Goal: Download file/media

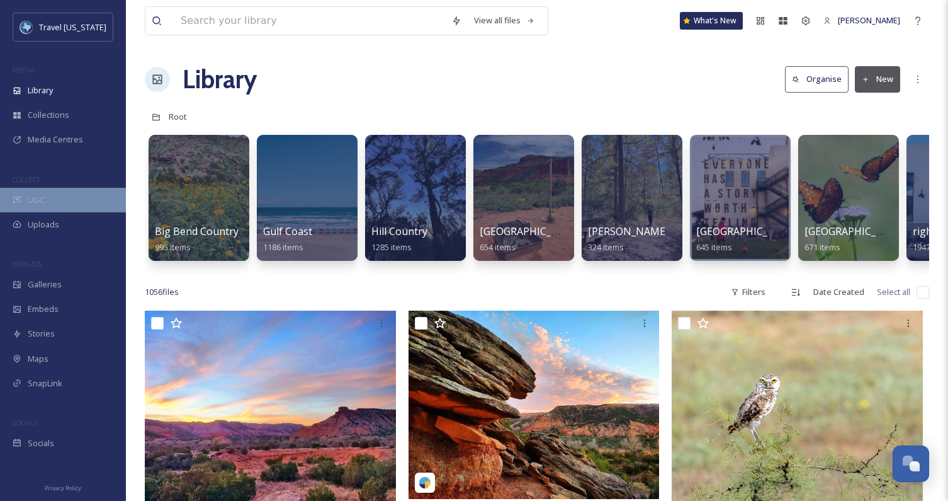
click at [45, 194] on div "UGC" at bounding box center [63, 200] width 126 height 25
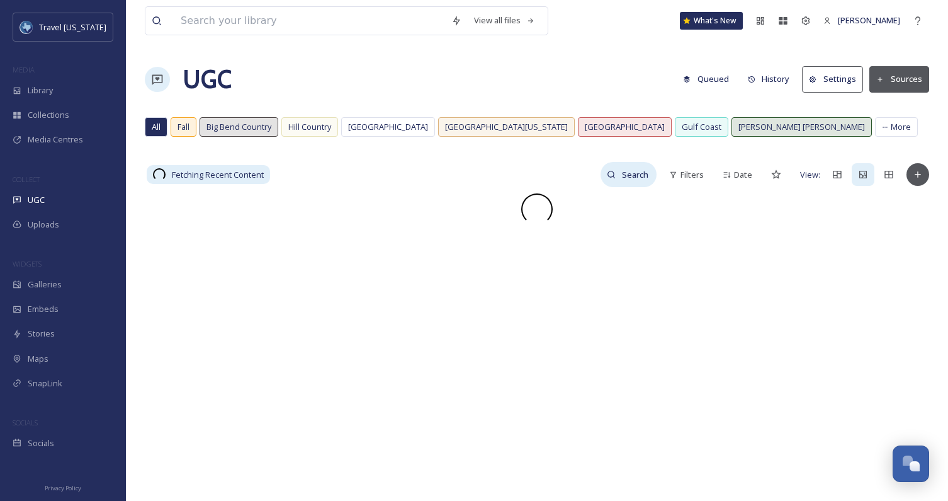
click at [617, 169] on input at bounding box center [636, 174] width 41 height 25
type input "wine"
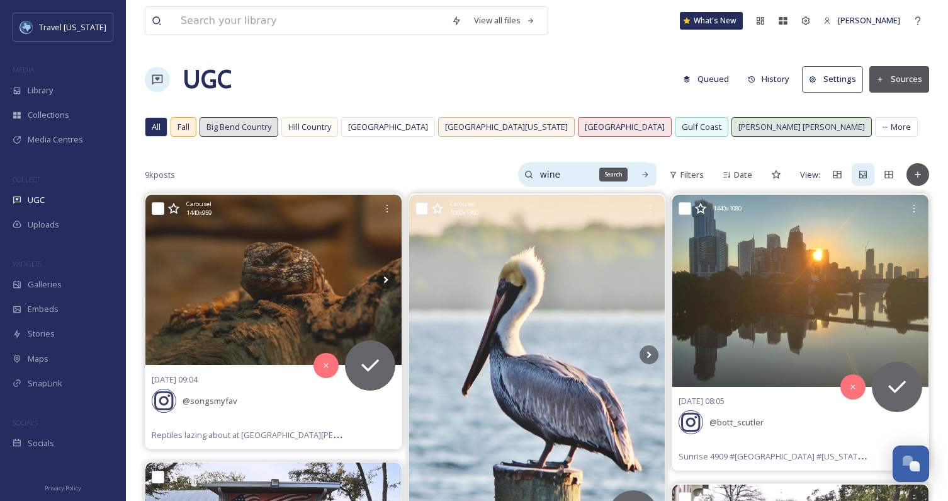
click at [649, 174] on icon at bounding box center [646, 175] width 6 height 6
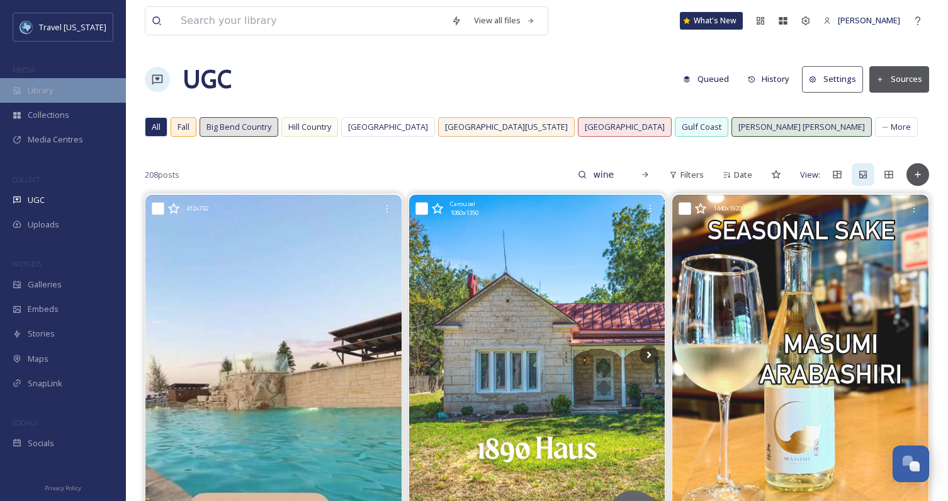
click at [56, 90] on div "Library" at bounding box center [63, 90] width 126 height 25
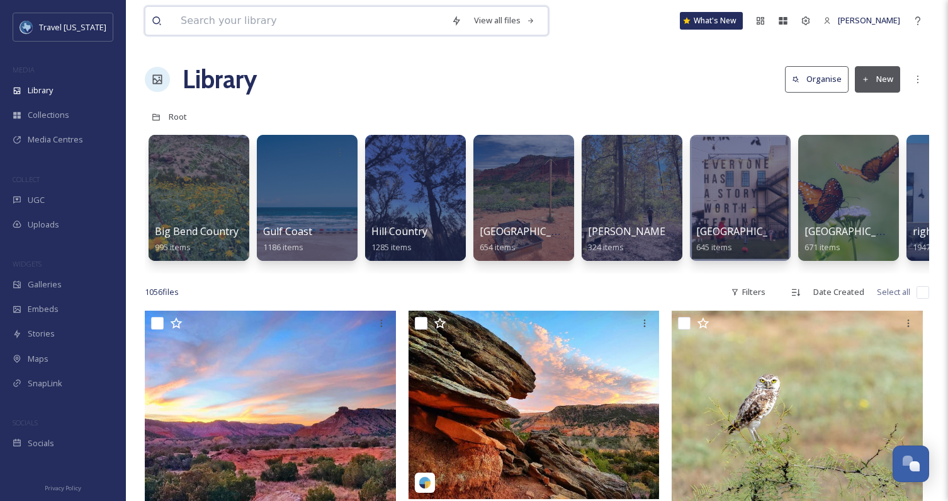
click at [356, 19] on input at bounding box center [309, 21] width 271 height 28
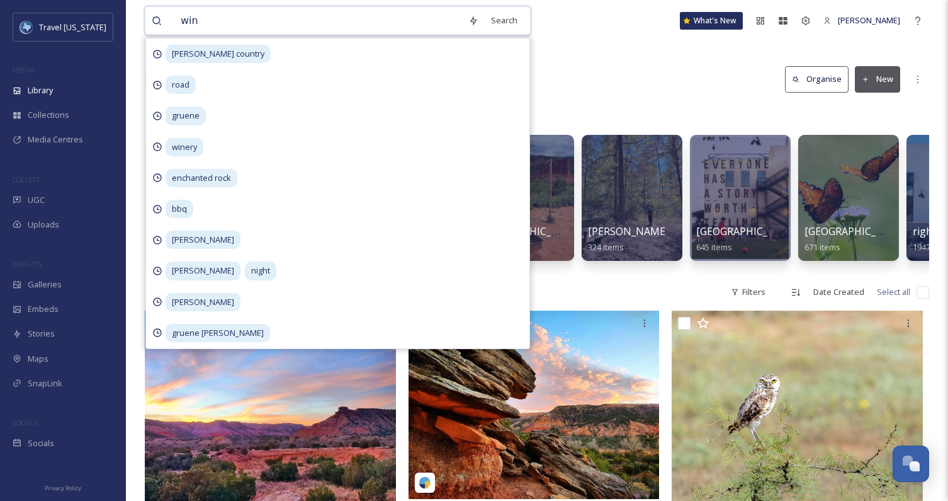
type input "wine"
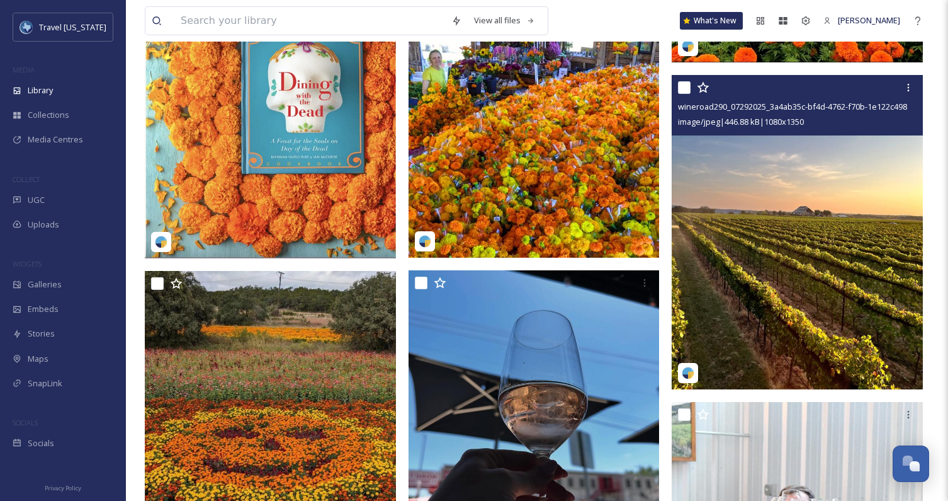
scroll to position [1418, 0]
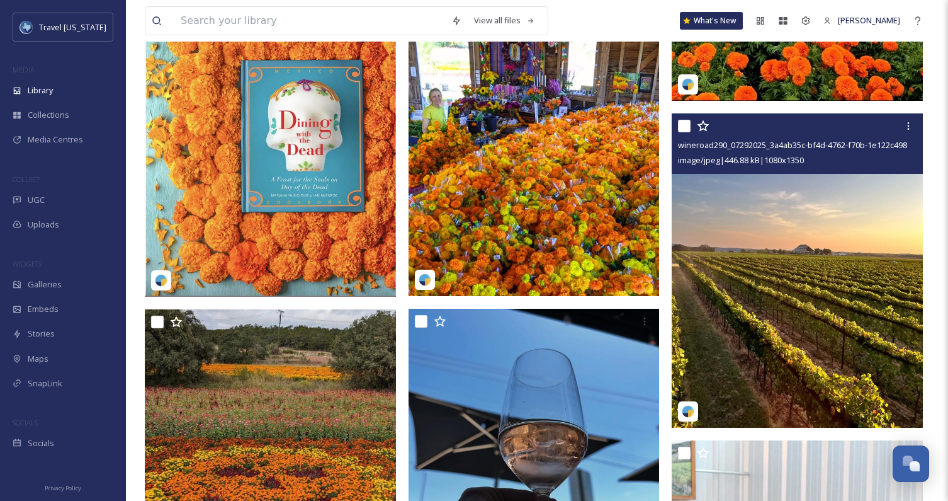
click at [755, 144] on span "wineroad290_07292025_3a4ab35c-bf4d-4762-f70b-1e122c498bfb.jpg" at bounding box center [806, 145] width 256 height 12
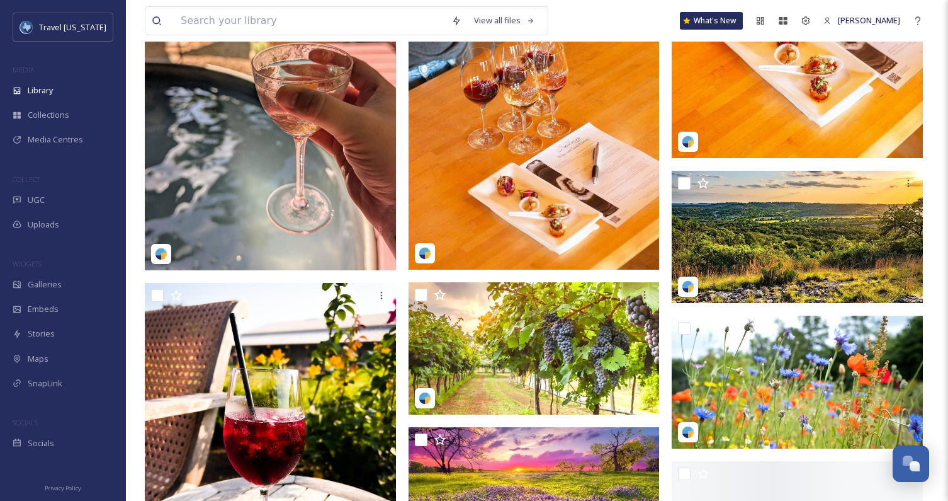
scroll to position [5127, 0]
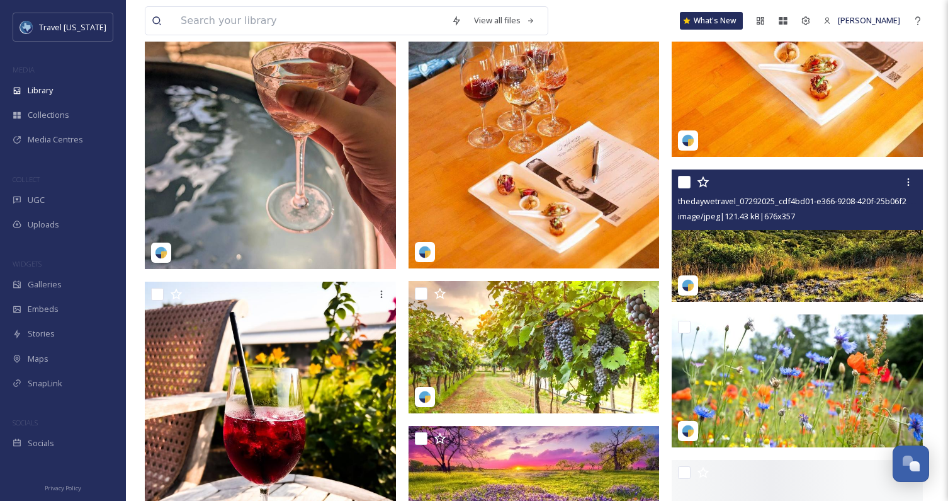
click at [785, 247] on img at bounding box center [797, 235] width 251 height 133
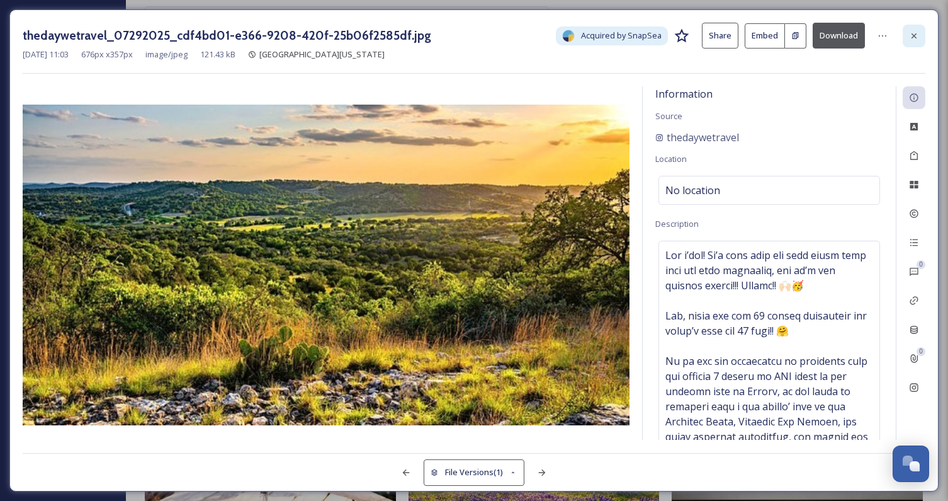
click at [916, 35] on icon at bounding box center [914, 36] width 10 height 10
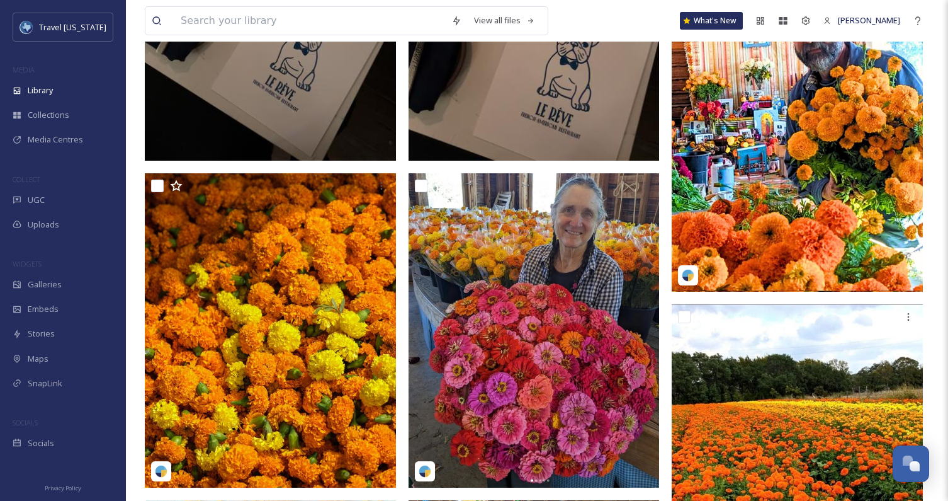
scroll to position [915, 0]
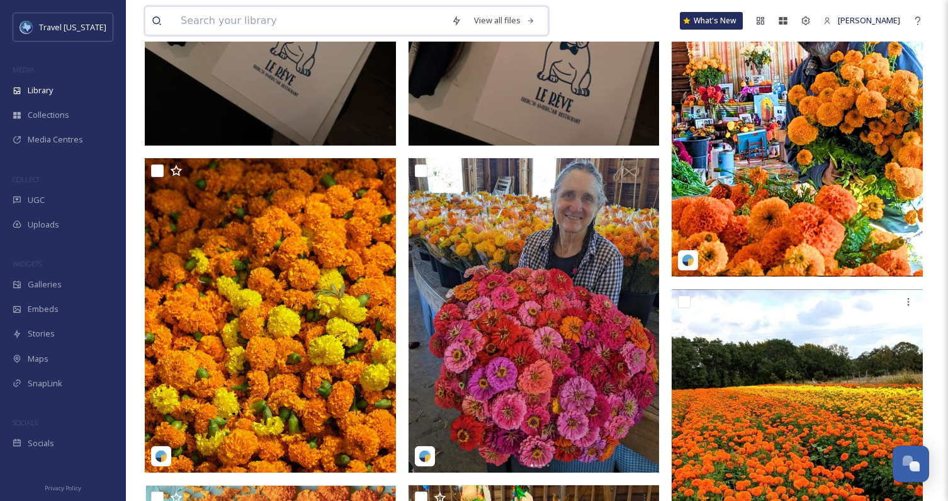
click at [321, 29] on input at bounding box center [309, 21] width 271 height 28
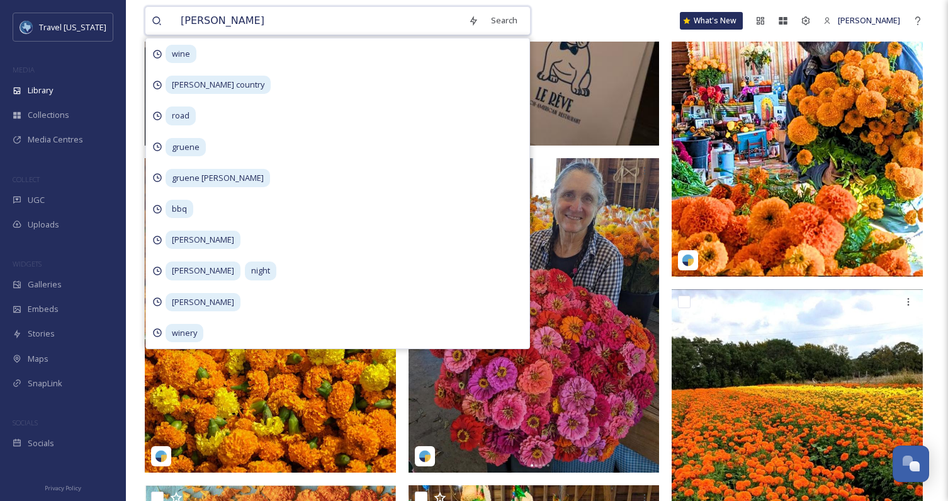
type input "winery"
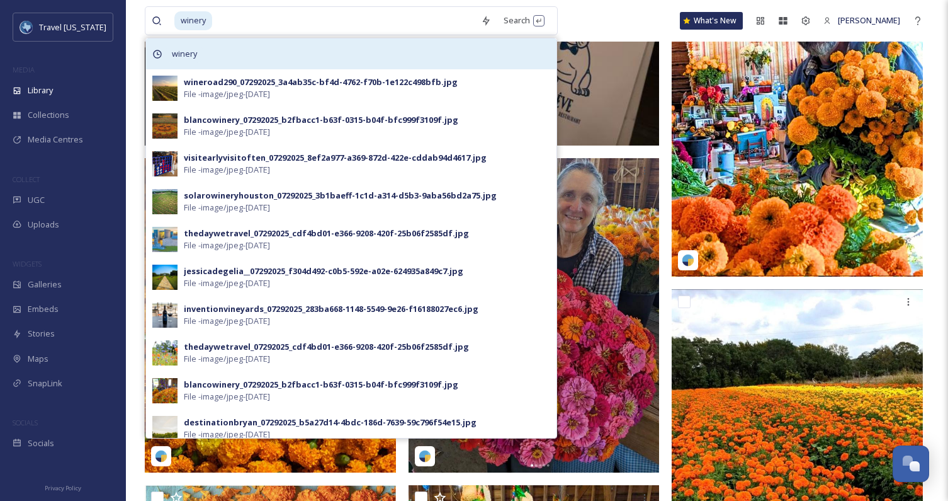
click at [359, 48] on div "winery" at bounding box center [351, 53] width 411 height 31
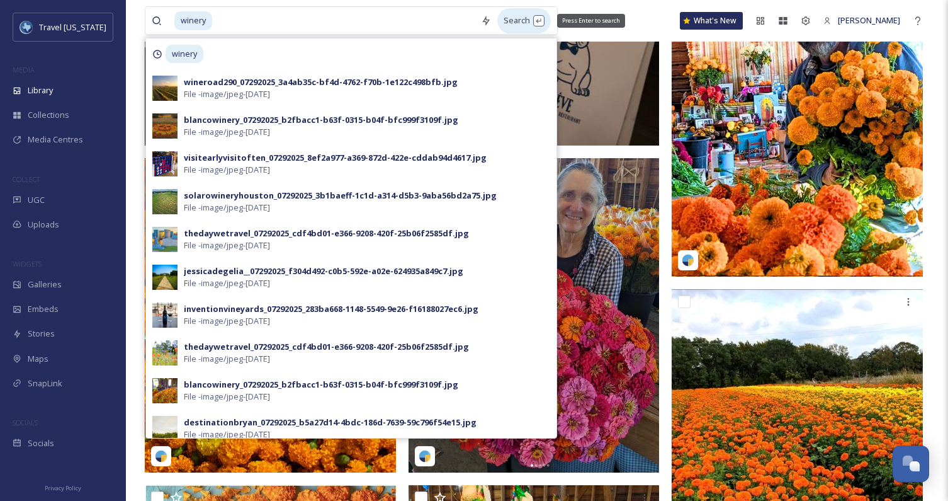
click at [538, 18] on div "Search Press Enter to search" at bounding box center [525, 20] width 54 height 25
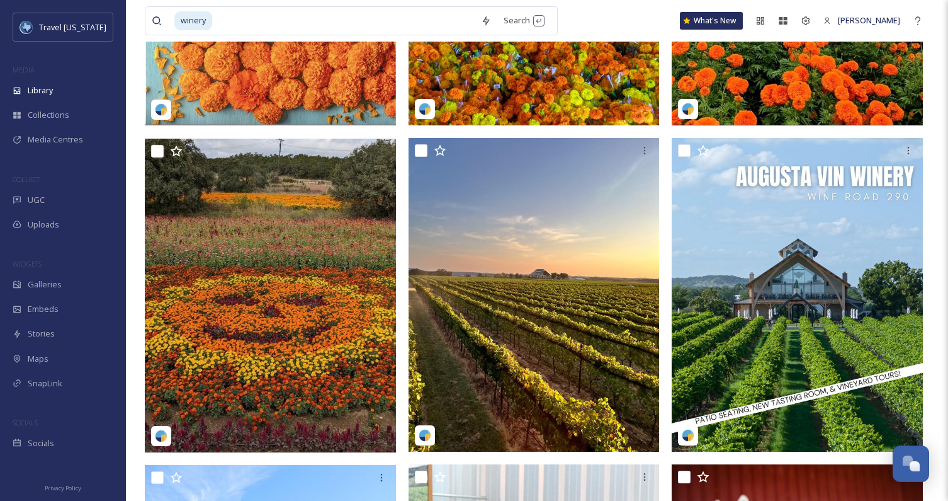
scroll to position [673, 0]
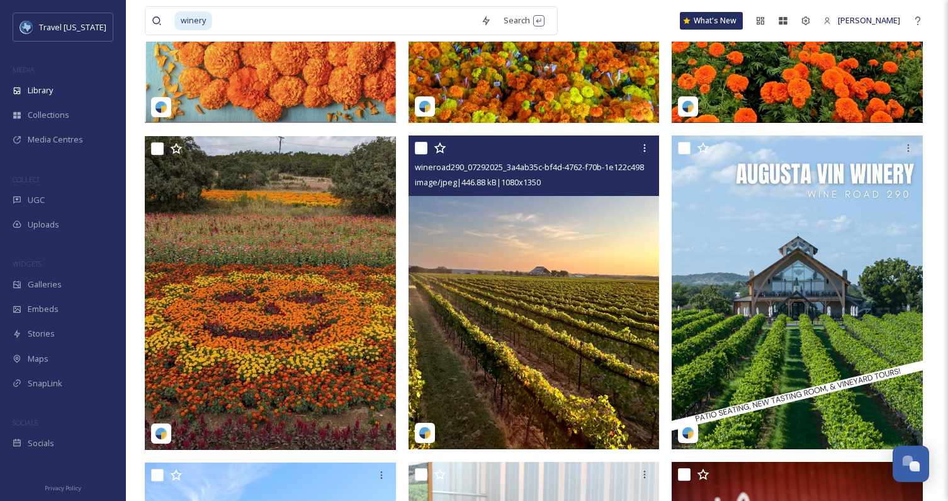
click at [589, 213] on img at bounding box center [534, 292] width 251 height 314
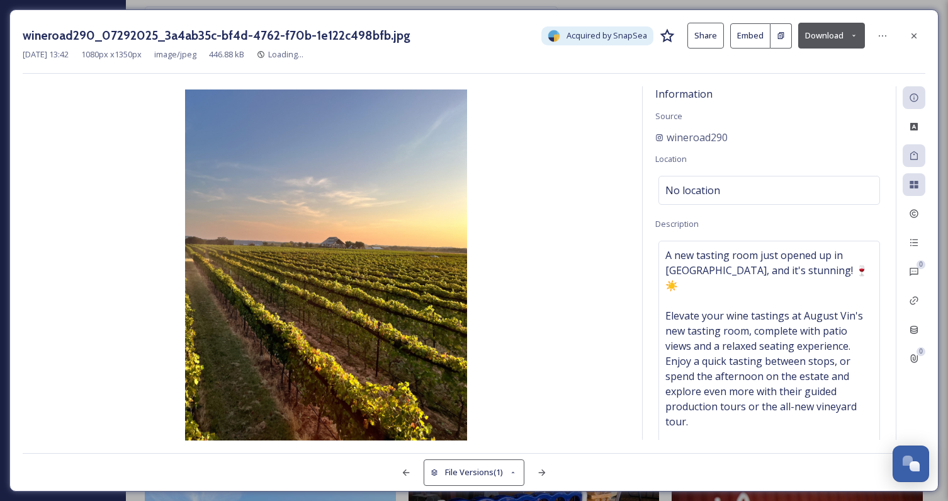
click at [833, 38] on button "Download" at bounding box center [832, 36] width 67 height 26
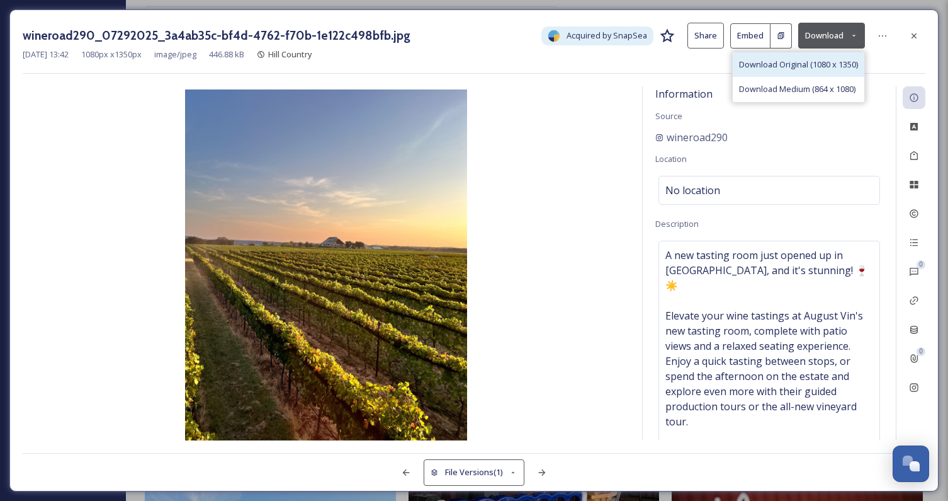
click at [792, 59] on span "Download Original (1080 x 1350)" at bounding box center [798, 65] width 119 height 12
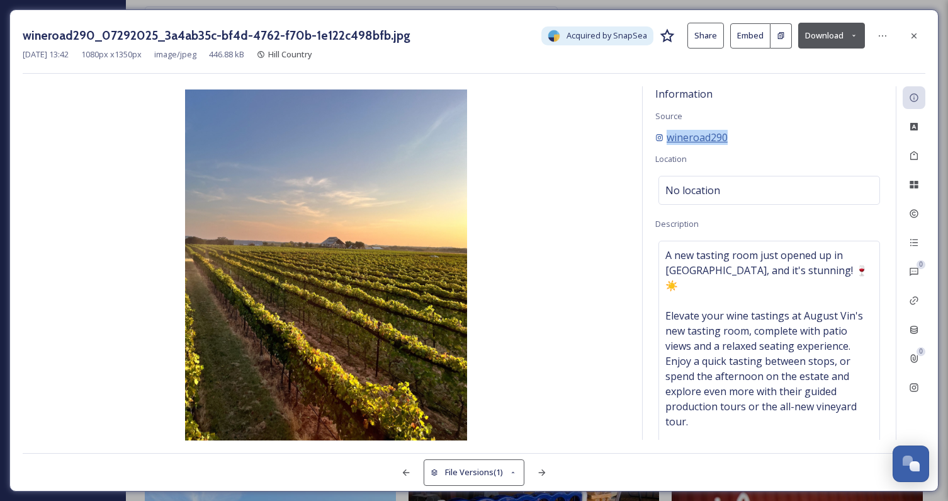
drag, startPoint x: 731, startPoint y: 139, endPoint x: 663, endPoint y: 139, distance: 67.4
click at [663, 138] on div "wineroad290" at bounding box center [770, 137] width 228 height 15
copy span "wineroad290"
click at [909, 390] on icon at bounding box center [914, 387] width 10 height 10
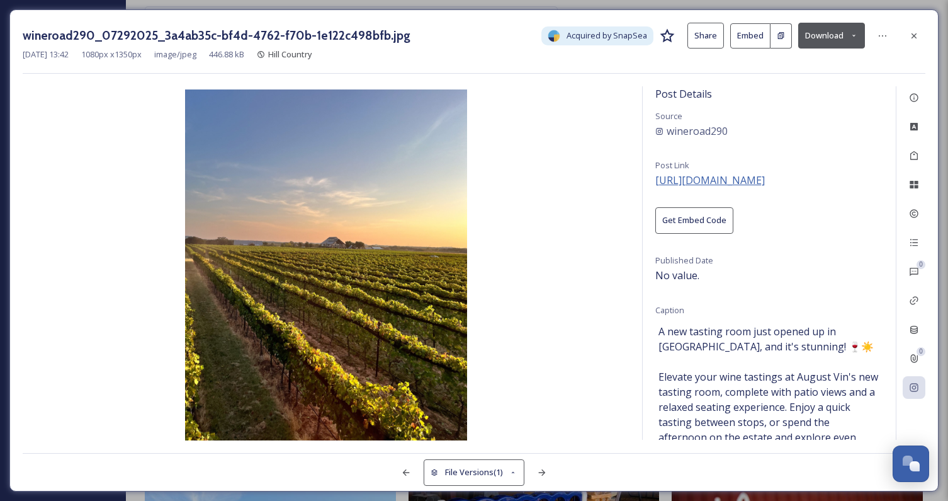
click at [765, 179] on span "[URL][DOMAIN_NAME]" at bounding box center [711, 180] width 110 height 14
